Goal: Task Accomplishment & Management: Contribute content

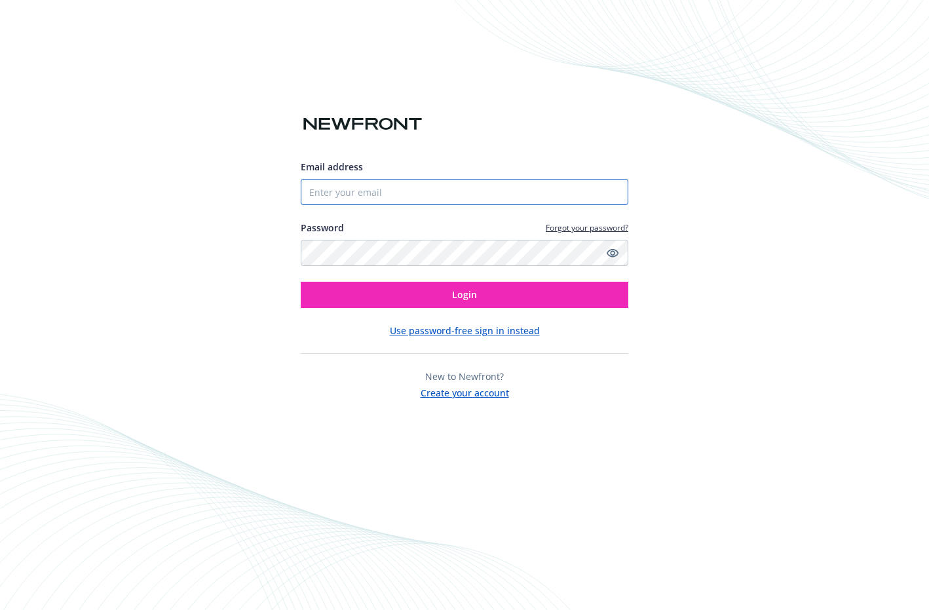
click at [421, 183] on input "Email address" at bounding box center [465, 192] width 328 height 26
click at [530, 189] on input "Email address" at bounding box center [465, 192] width 328 height 26
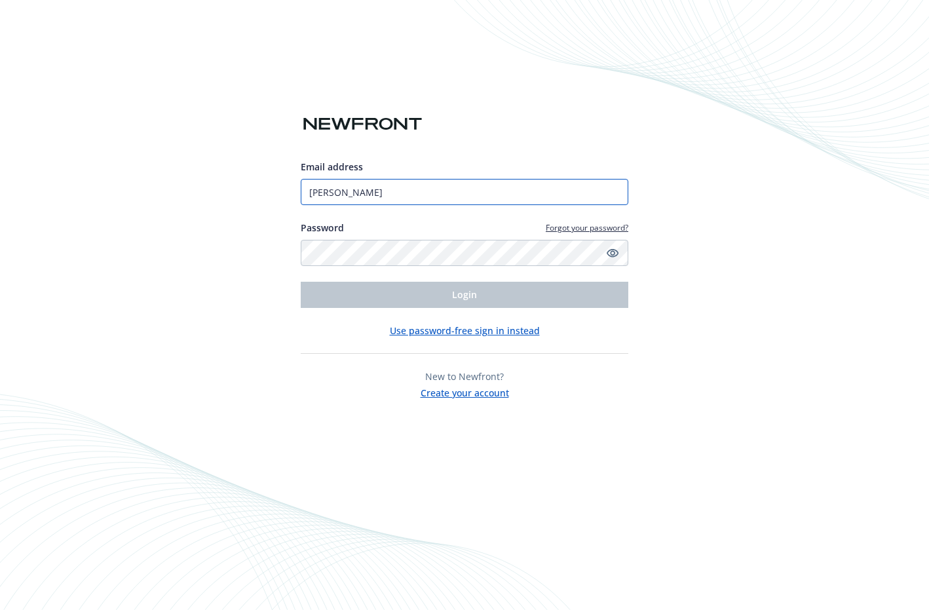
click at [0, 609] on com-1password-button at bounding box center [0, 610] width 0 height 0
click at [474, 194] on input "[PERSON_NAME]" at bounding box center [465, 192] width 328 height 26
click at [599, 196] on input "[PERSON_NAME]" at bounding box center [465, 192] width 328 height 26
click at [0, 609] on com-1password-button at bounding box center [0, 610] width 0 height 0
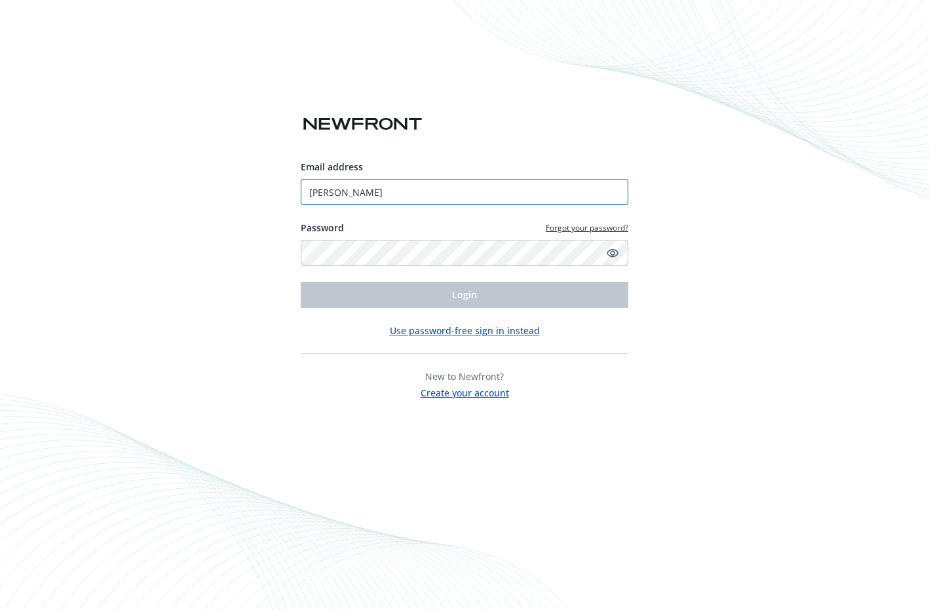
click at [0, 609] on com-1password-button at bounding box center [0, 610] width 0 height 0
type input "[EMAIL_ADDRESS][DOMAIN_NAME]"
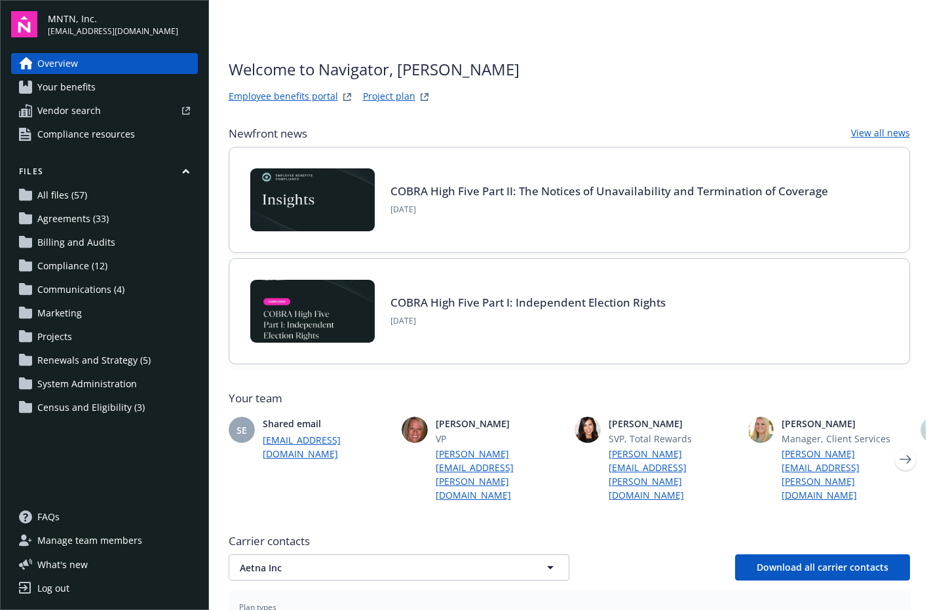
click at [87, 272] on span "Compliance (12)" at bounding box center [72, 265] width 70 height 21
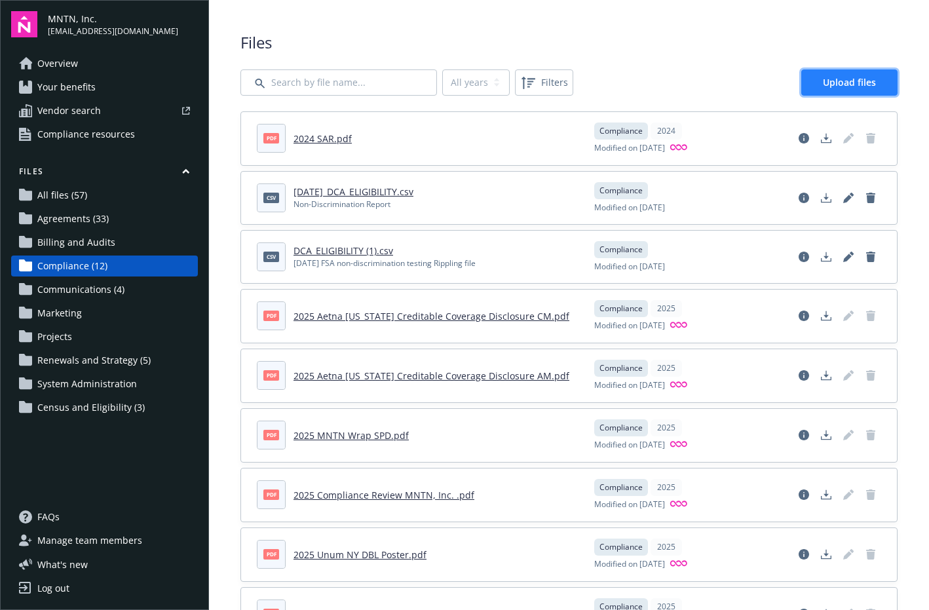
click at [839, 88] on link "Upload files" at bounding box center [849, 82] width 96 height 26
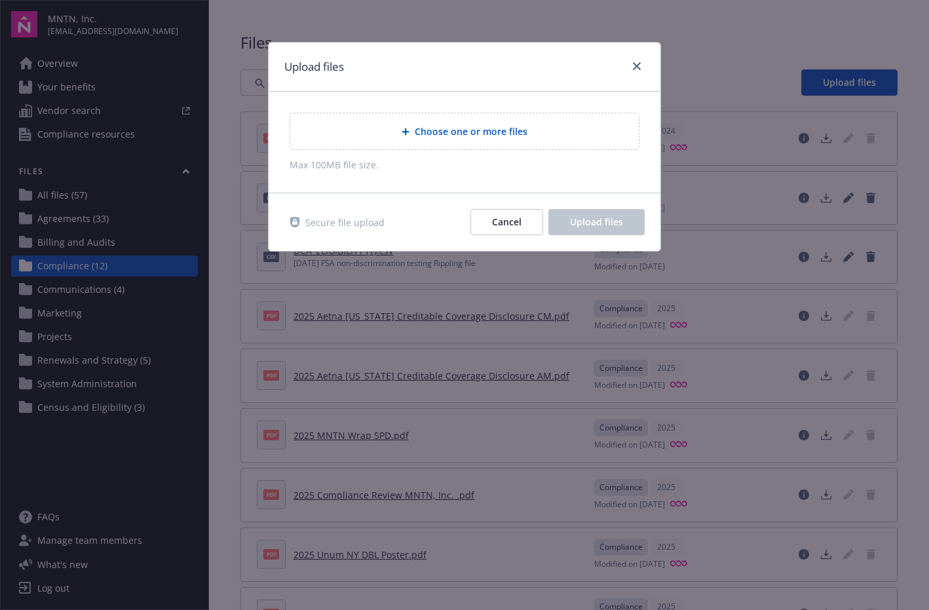
click at [510, 130] on span "Choose one or more files" at bounding box center [471, 131] width 113 height 14
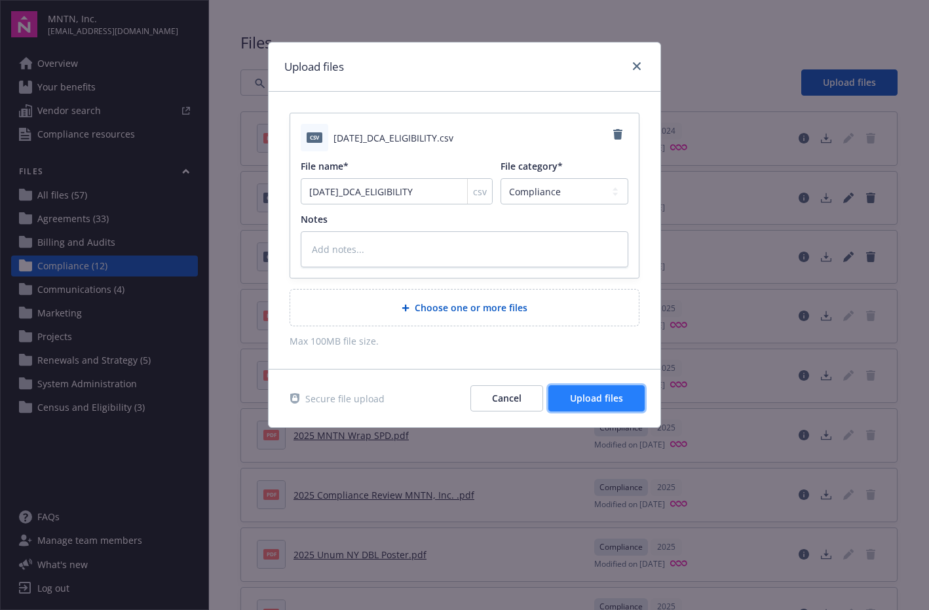
click at [582, 400] on span "Upload files" at bounding box center [596, 398] width 53 height 12
type textarea "x"
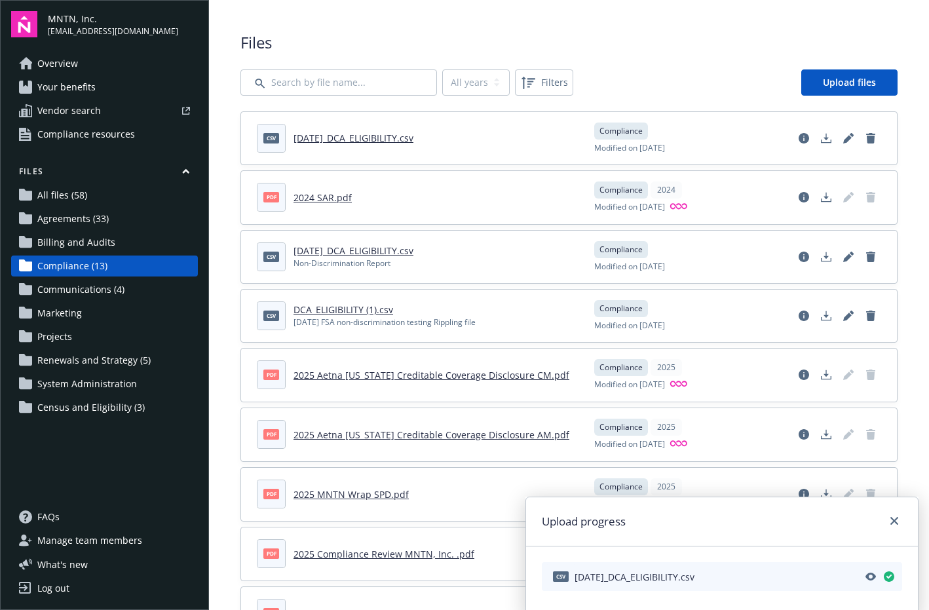
click at [825, 26] on div "Files All years 2025 2024 Filters Upload files csv [DATE]_DCA_ELIGIBILITY.csv C…" at bounding box center [569, 455] width 720 height 911
